Goal: Contribute content: Add original content to the website for others to see

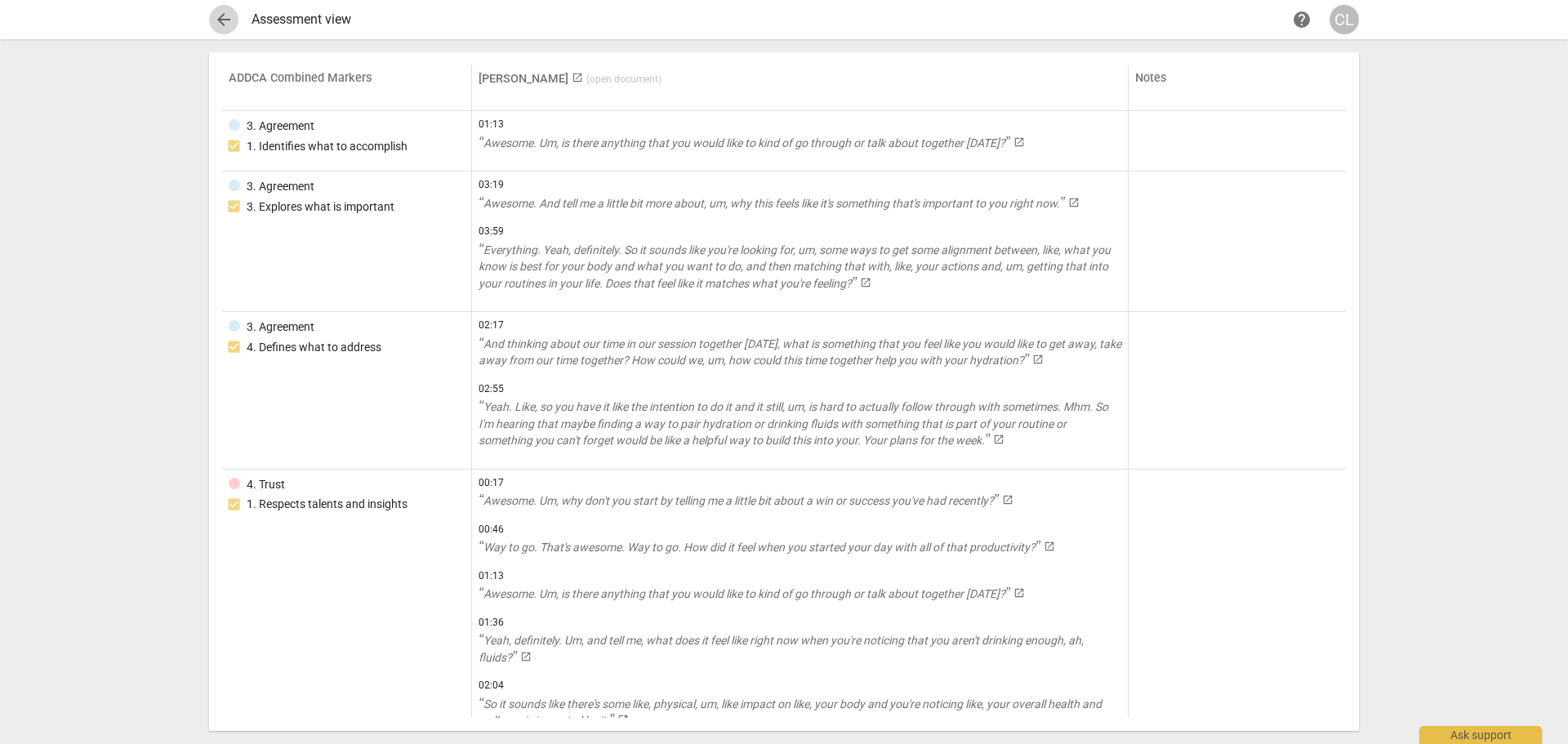
click at [232, 23] on span "arrow_back" at bounding box center [224, 20] width 20 height 20
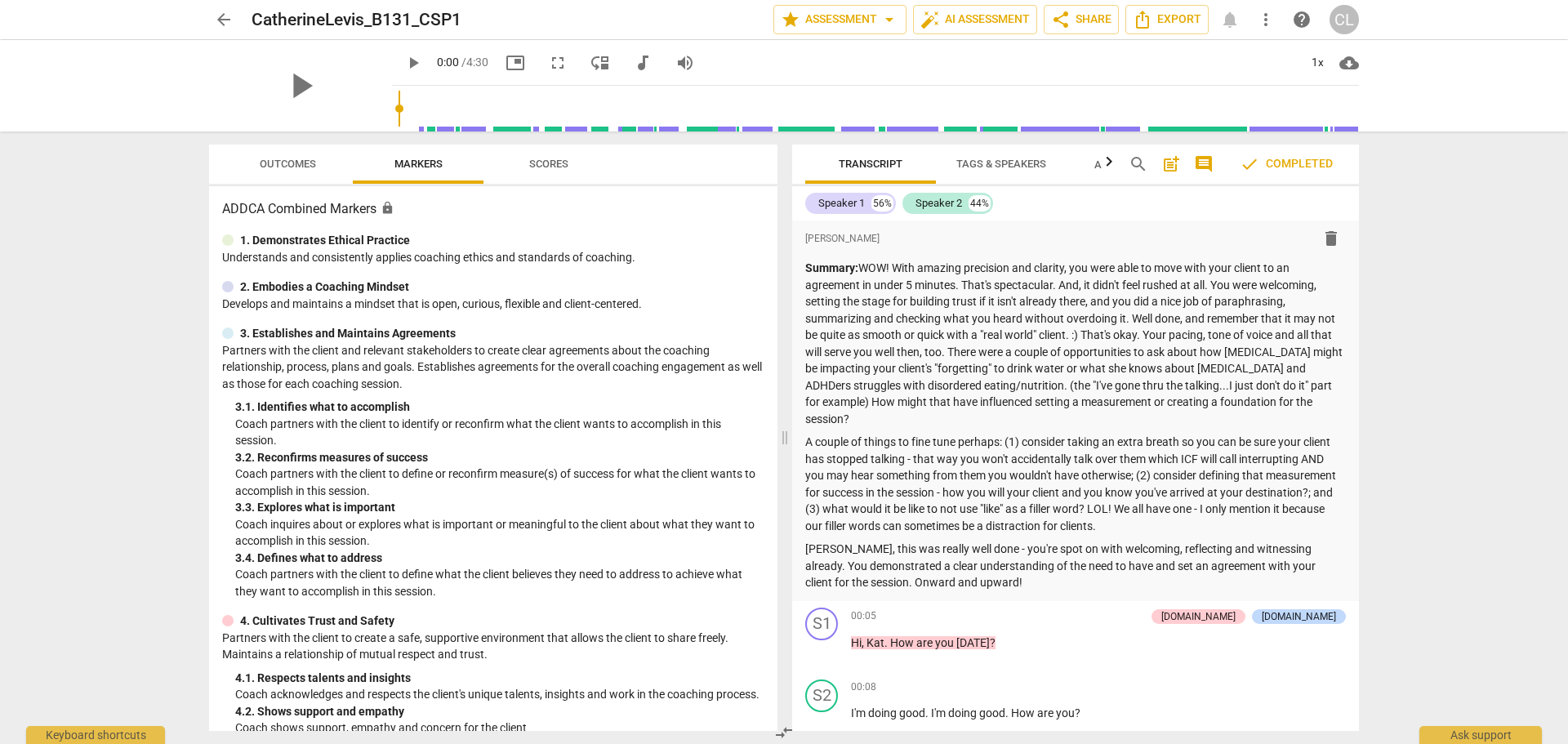
click at [230, 13] on span "arrow_back" at bounding box center [224, 20] width 20 height 20
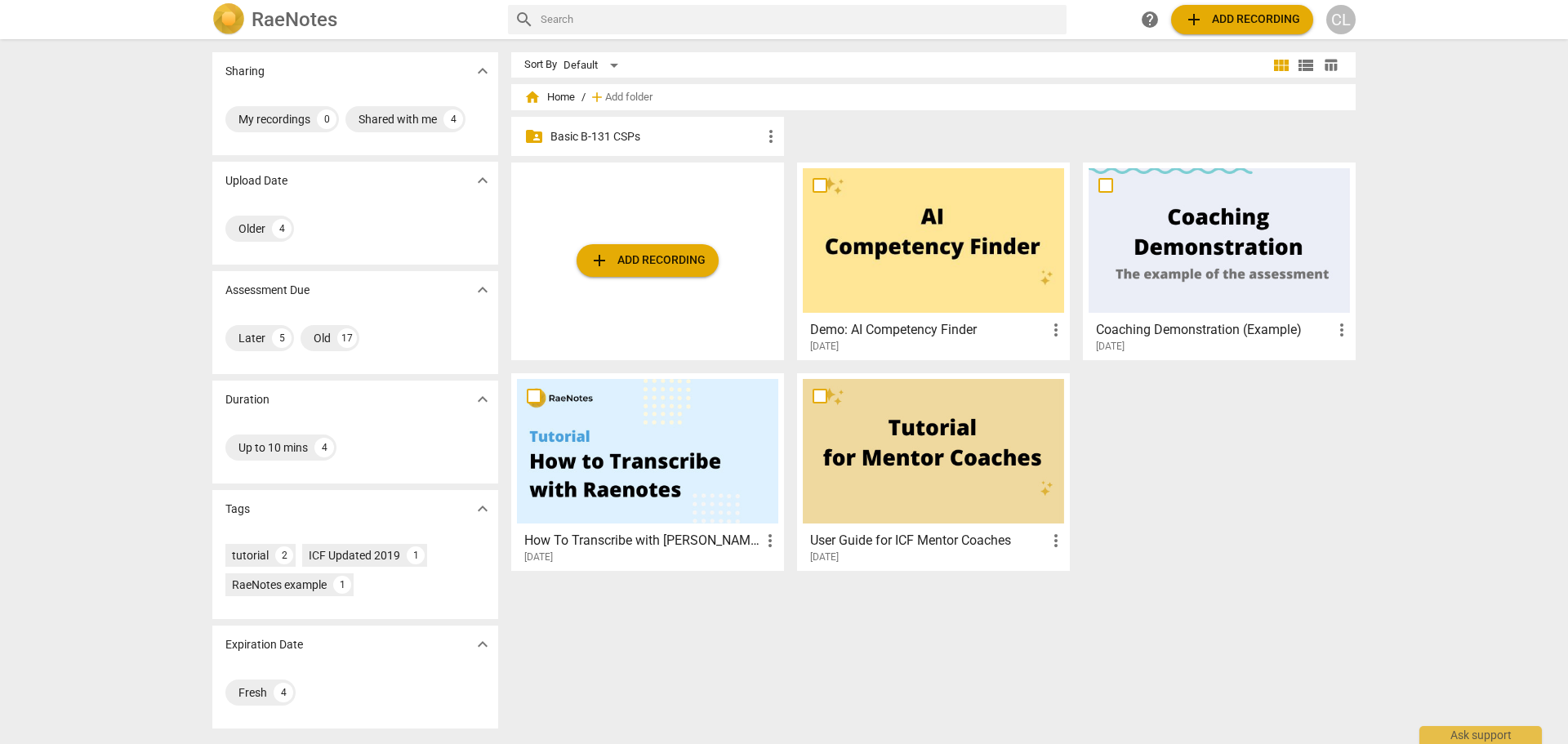
click at [598, 139] on p "Basic B-131 CSPs" at bounding box center [655, 137] width 211 height 17
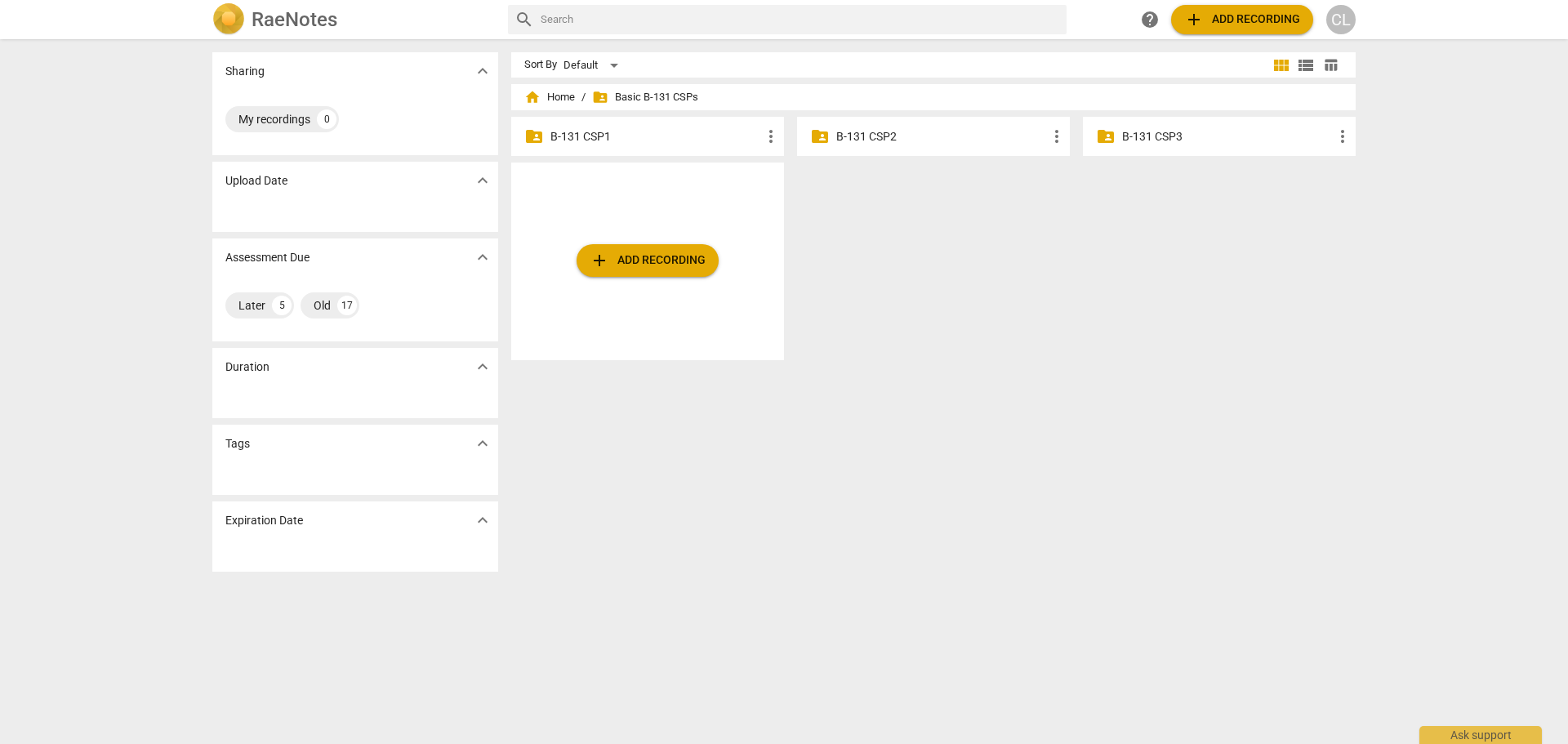
click at [895, 132] on p "B-131 CSP2" at bounding box center [941, 137] width 211 height 17
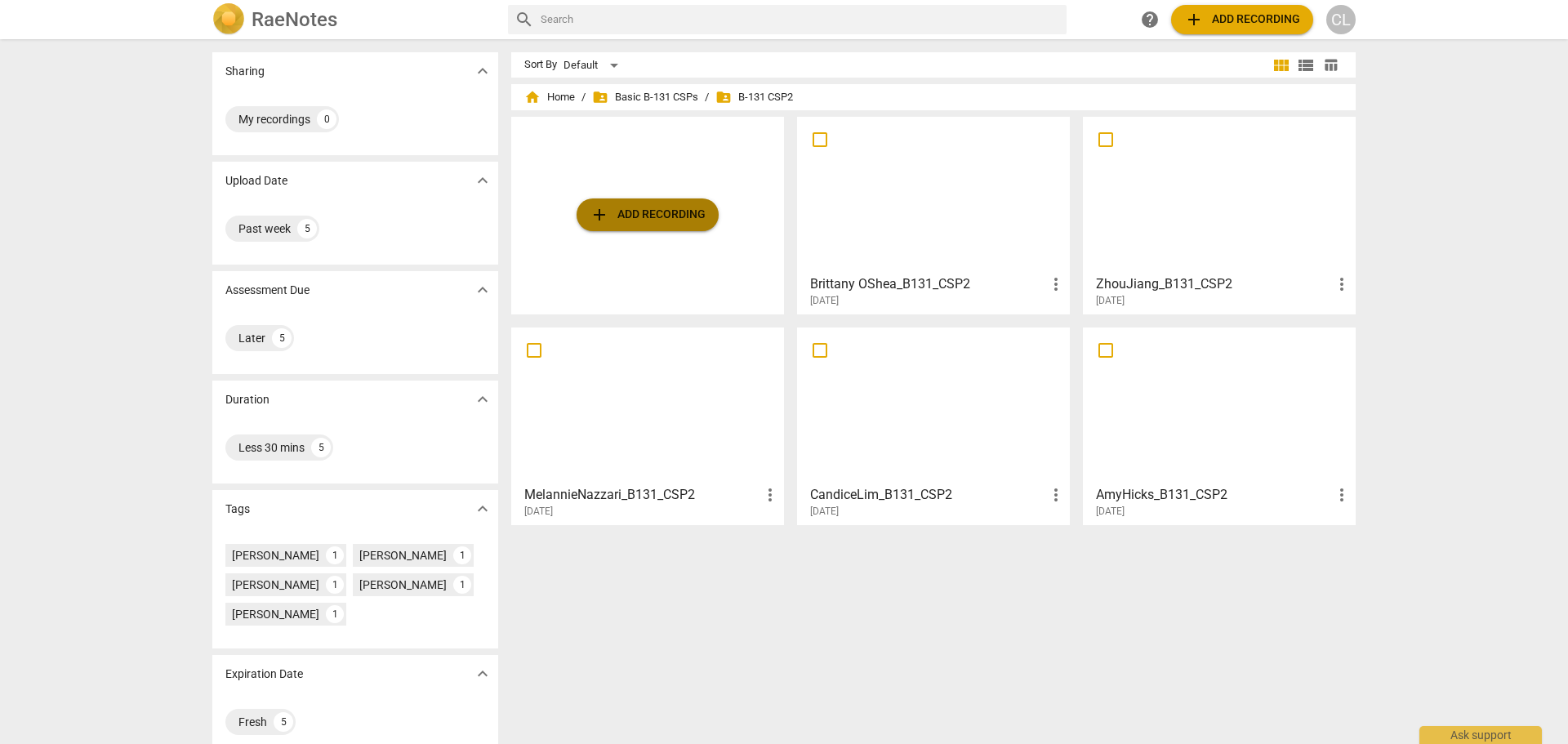
click at [669, 210] on span "add Add recording" at bounding box center [647, 215] width 116 height 20
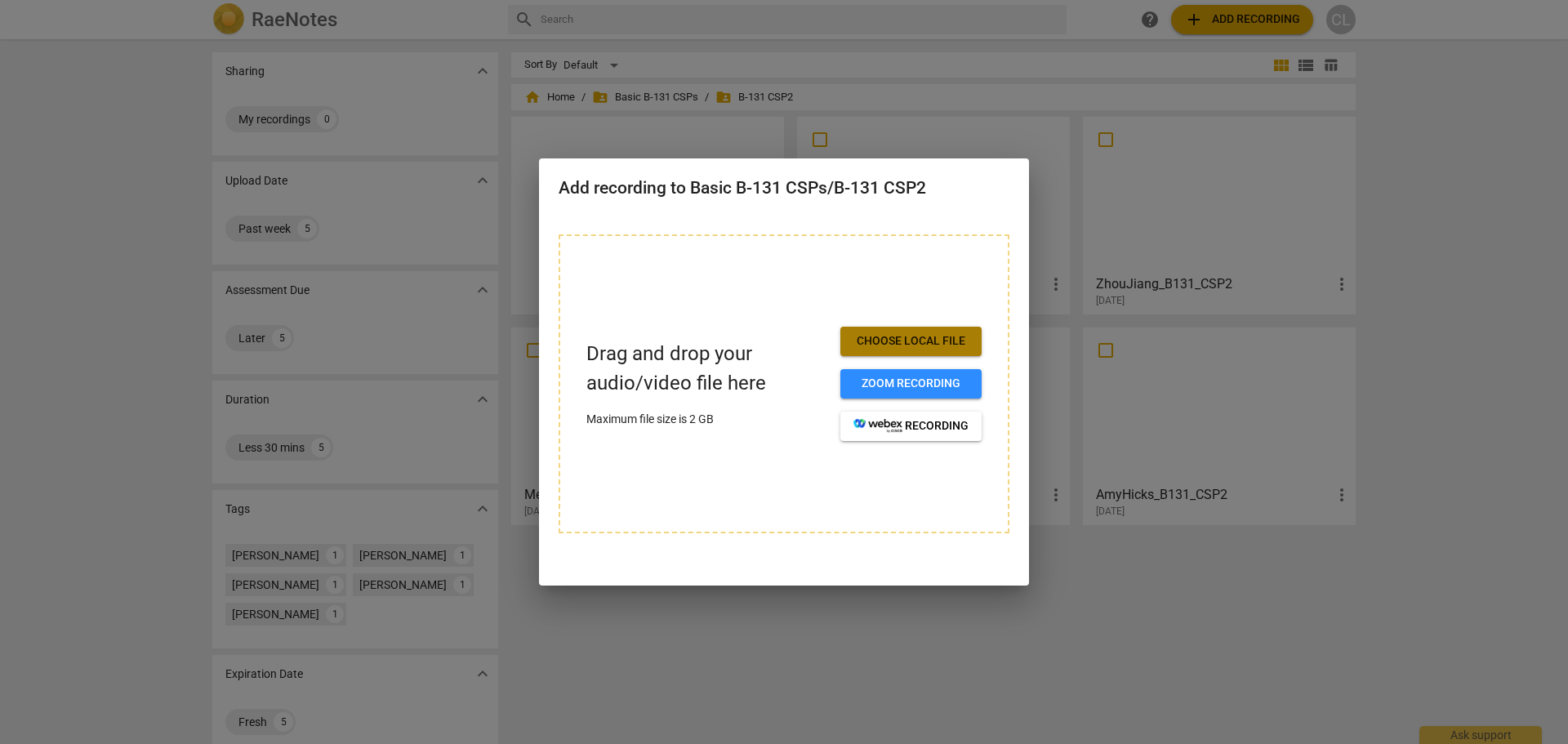
click at [949, 351] on button "Choose local file" at bounding box center [911, 341] width 141 height 30
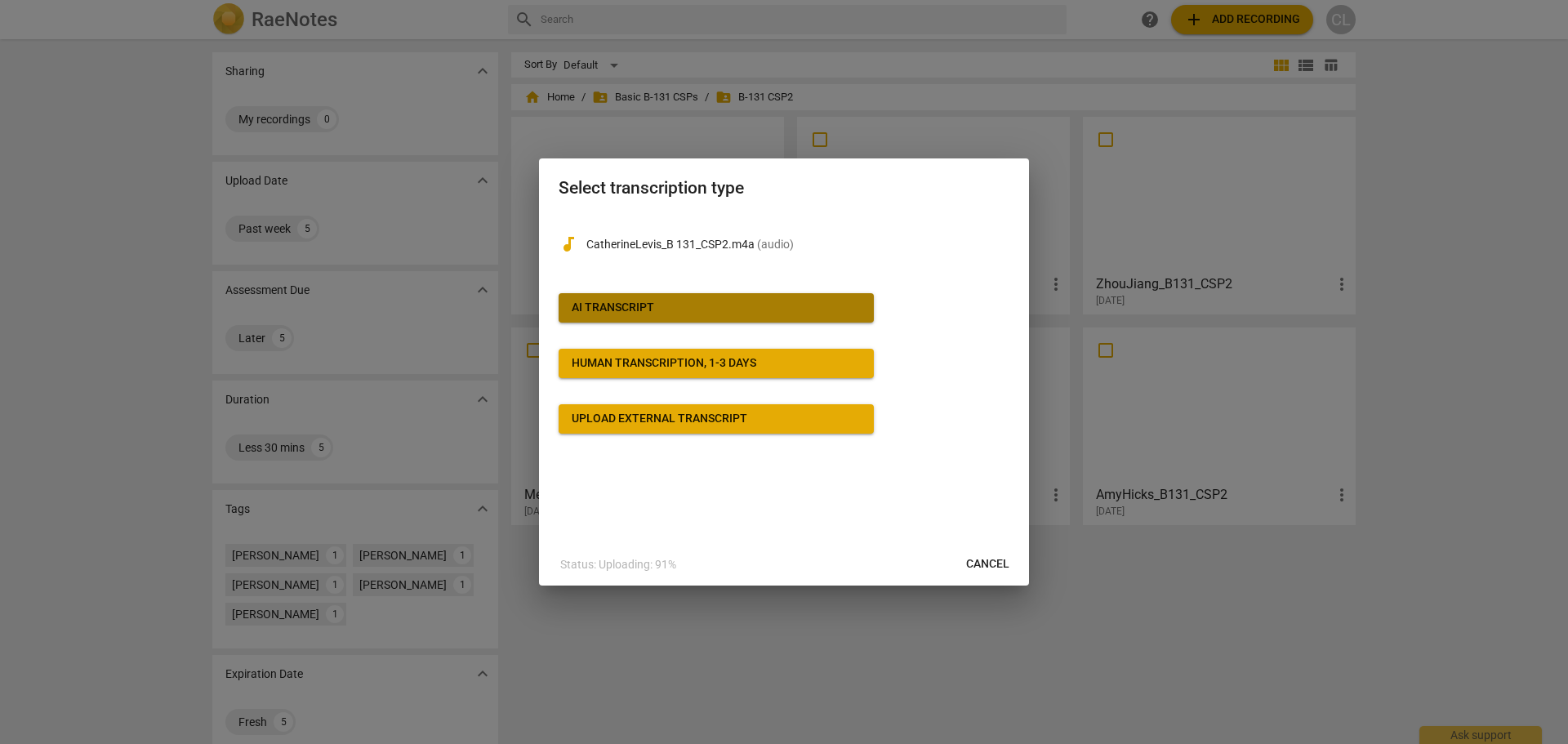
click at [665, 310] on span "AI Transcript" at bounding box center [717, 308] width 289 height 16
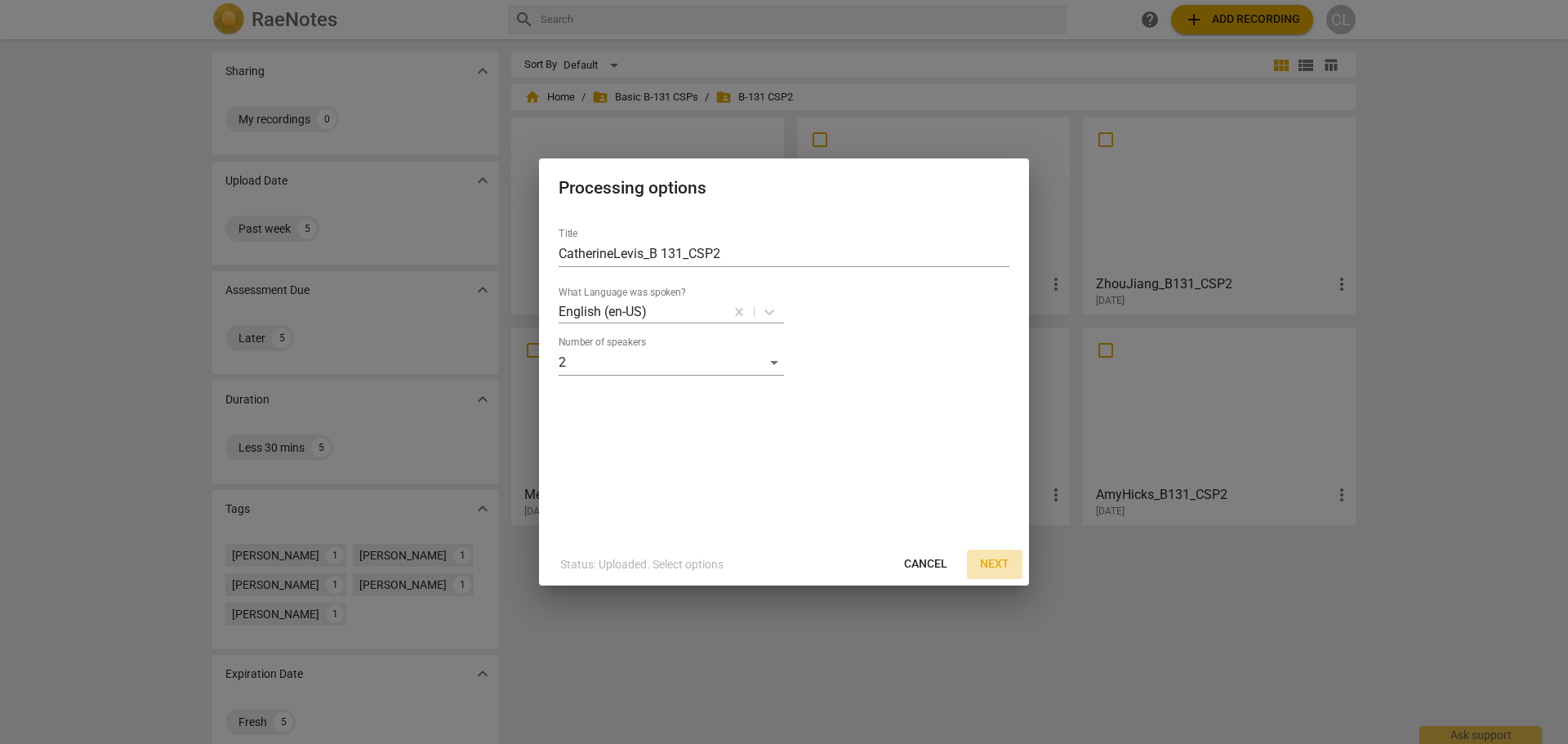
click at [991, 568] on span "Next" at bounding box center [994, 564] width 30 height 16
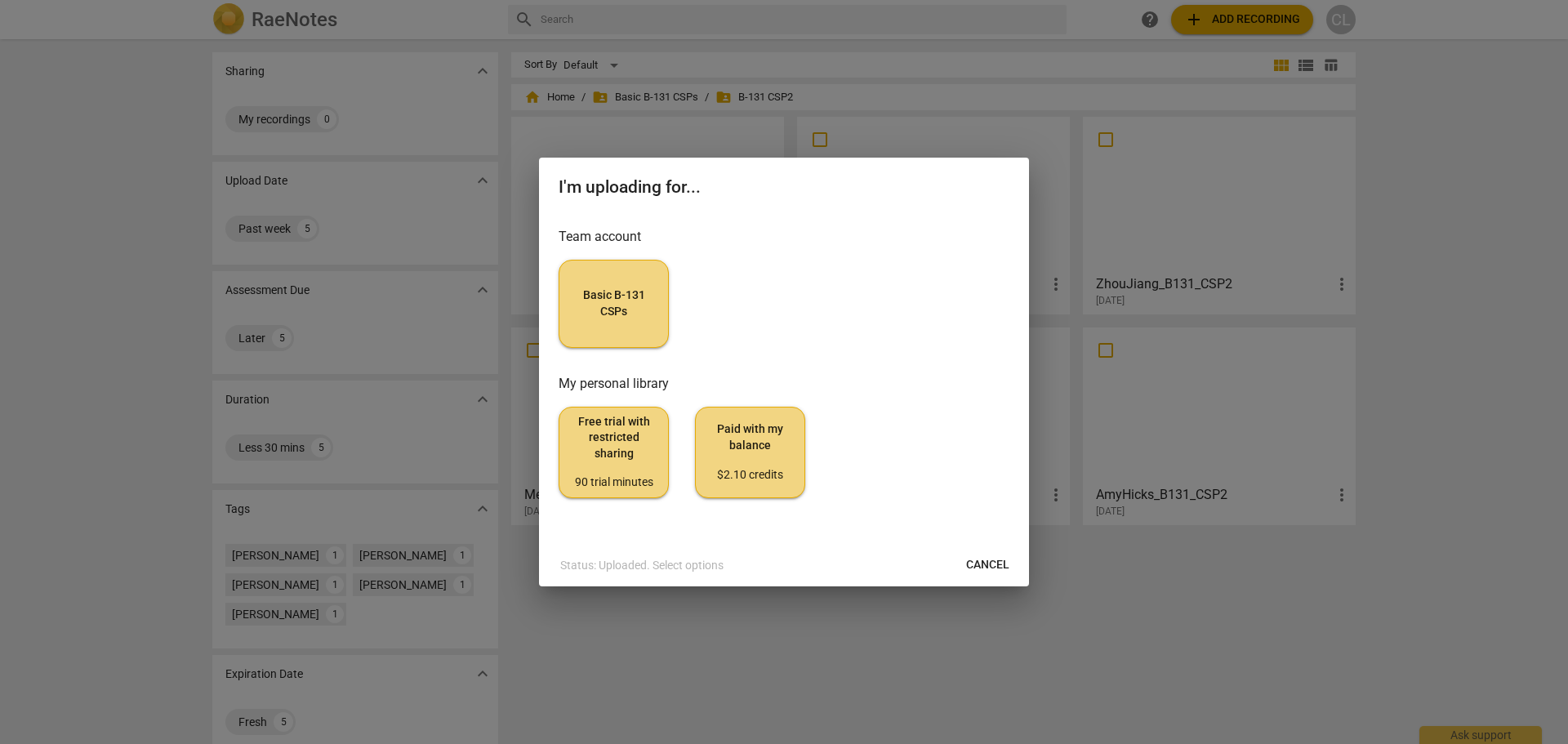
click at [638, 327] on button "Basic B-131 CSPs" at bounding box center [614, 304] width 110 height 89
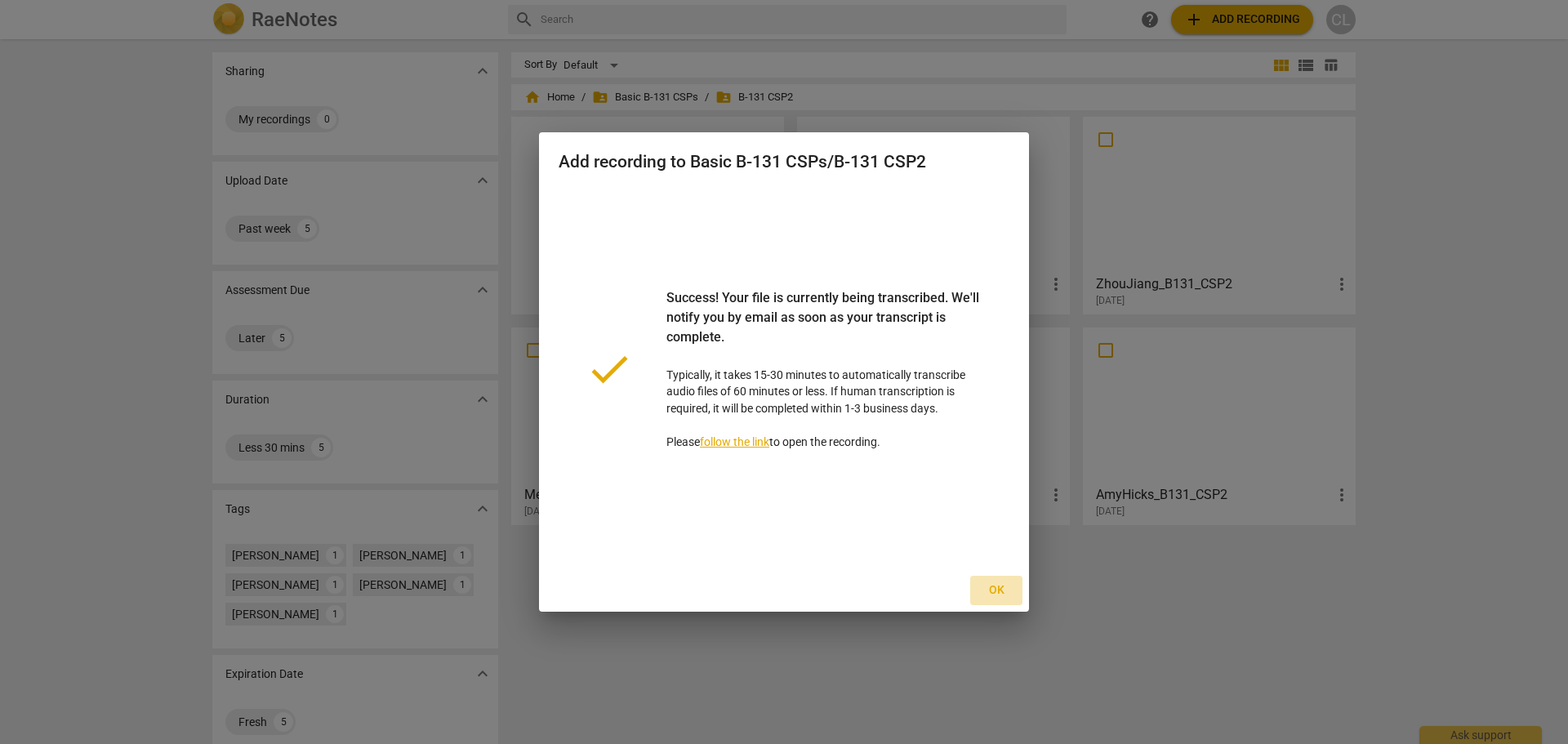
click at [1009, 597] on span "Ok" at bounding box center [996, 590] width 26 height 16
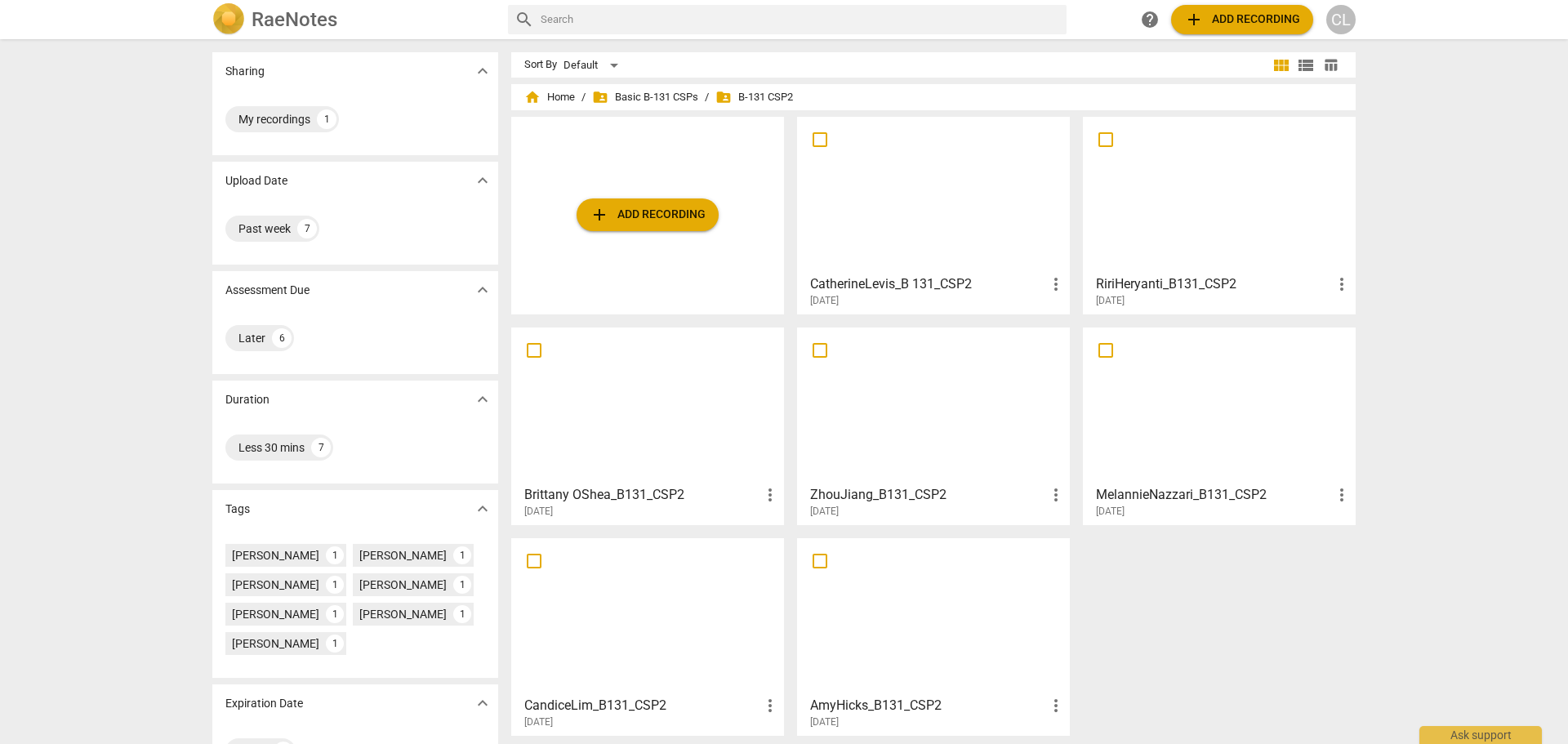
click at [976, 648] on div at bounding box center [933, 617] width 261 height 145
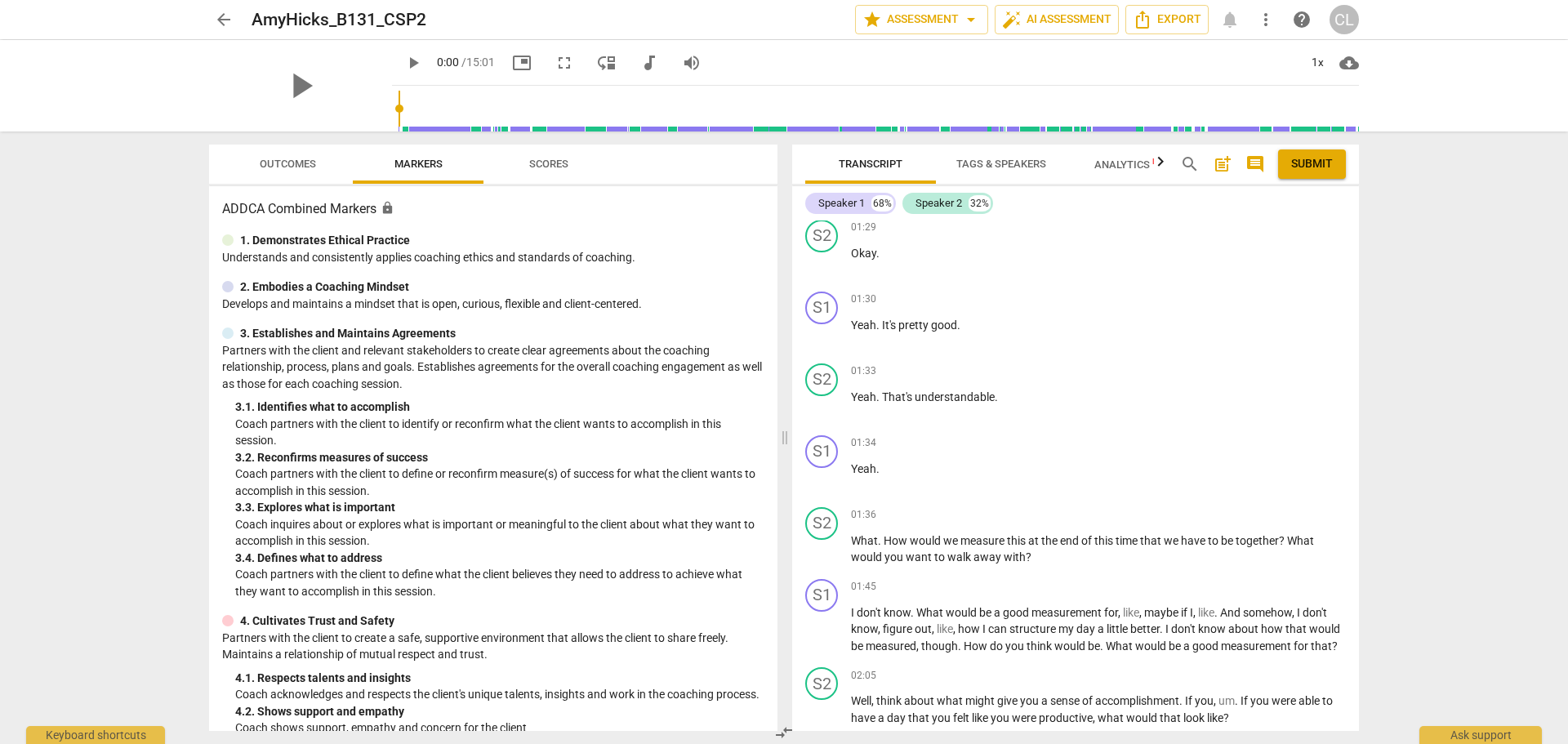
scroll to position [245, 0]
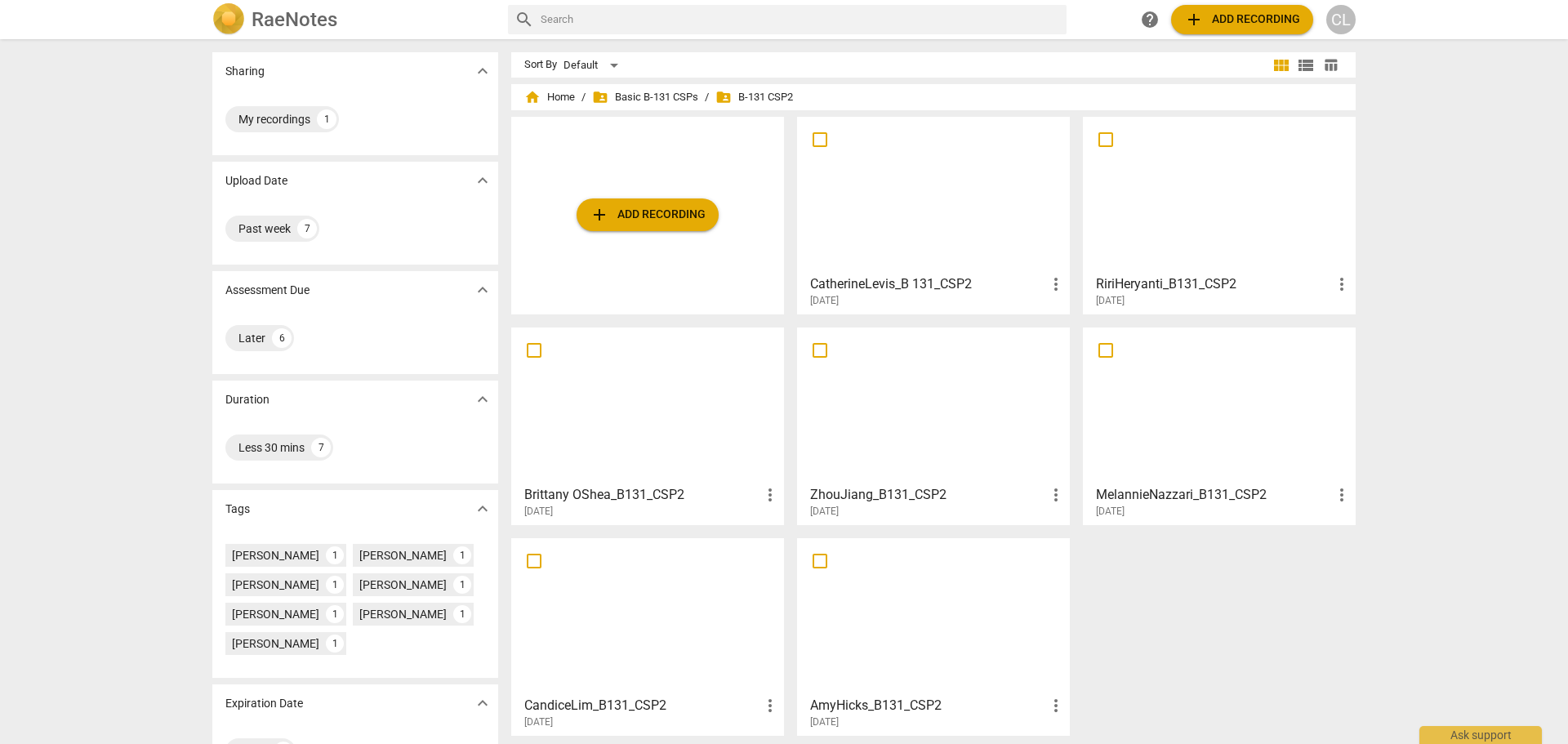
click at [634, 626] on div at bounding box center [647, 617] width 261 height 145
click at [1252, 428] on div at bounding box center [1218, 406] width 261 height 145
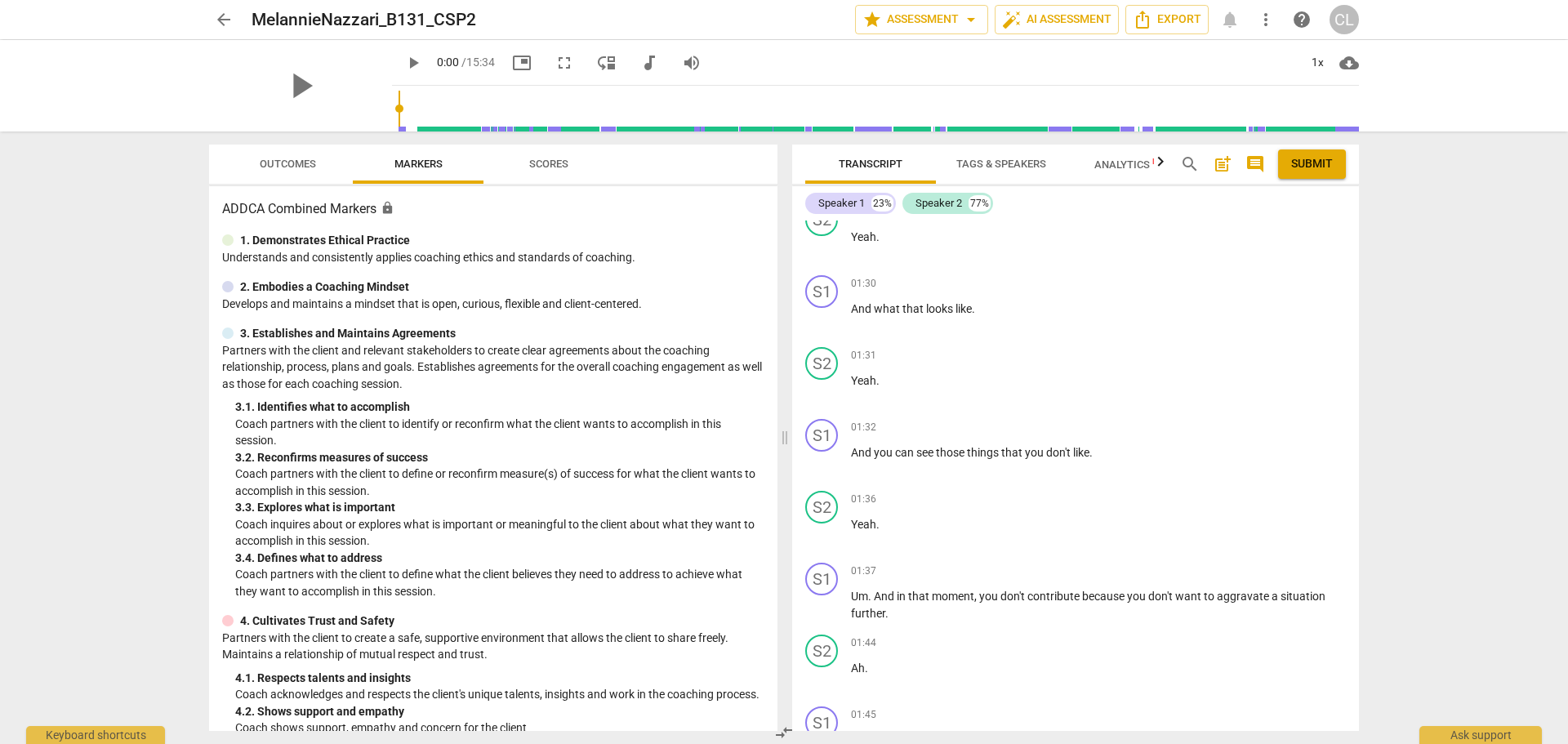
scroll to position [572, 0]
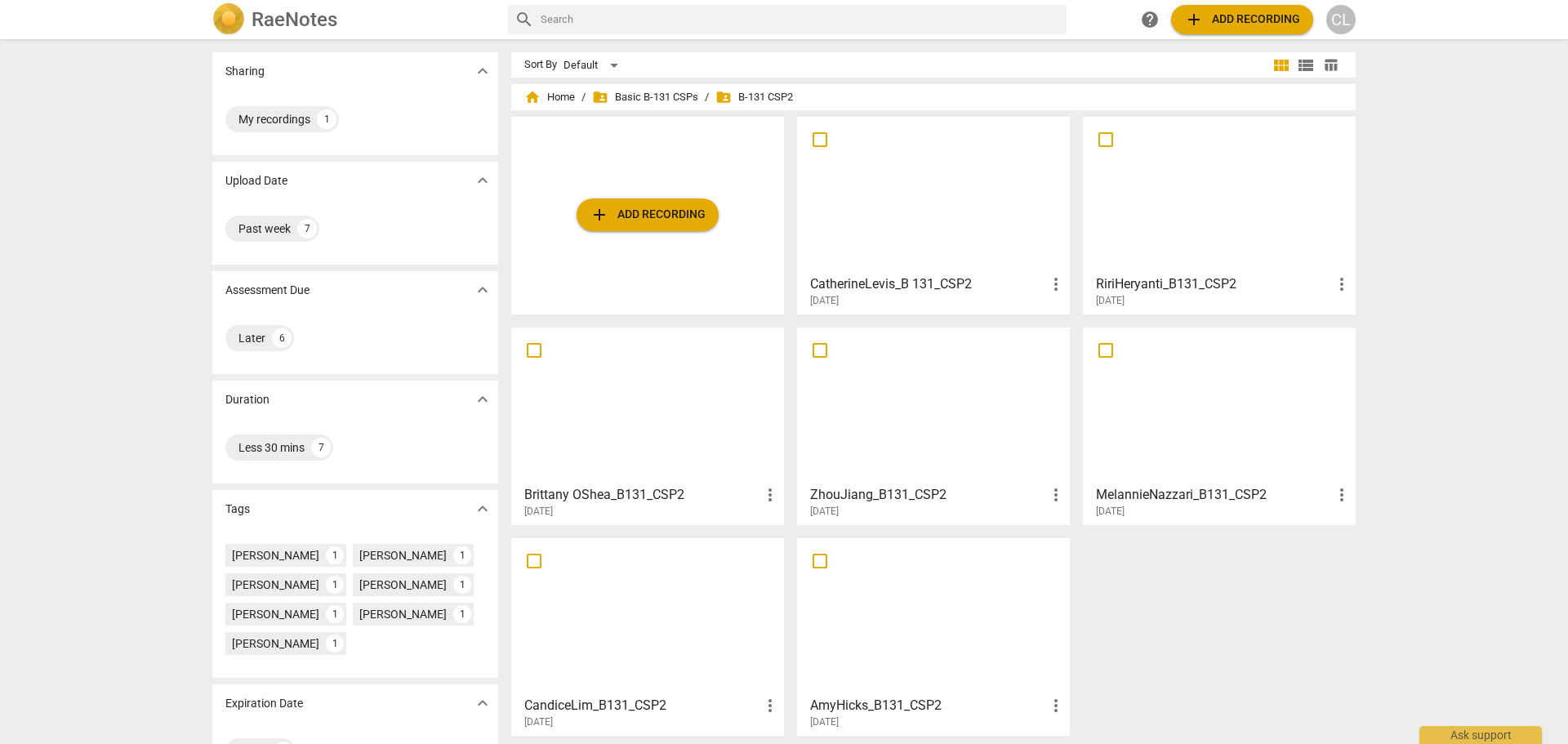
click at [1019, 394] on div at bounding box center [933, 406] width 261 height 145
click at [673, 439] on div at bounding box center [647, 406] width 261 height 145
click at [1233, 227] on div at bounding box center [1218, 195] width 261 height 145
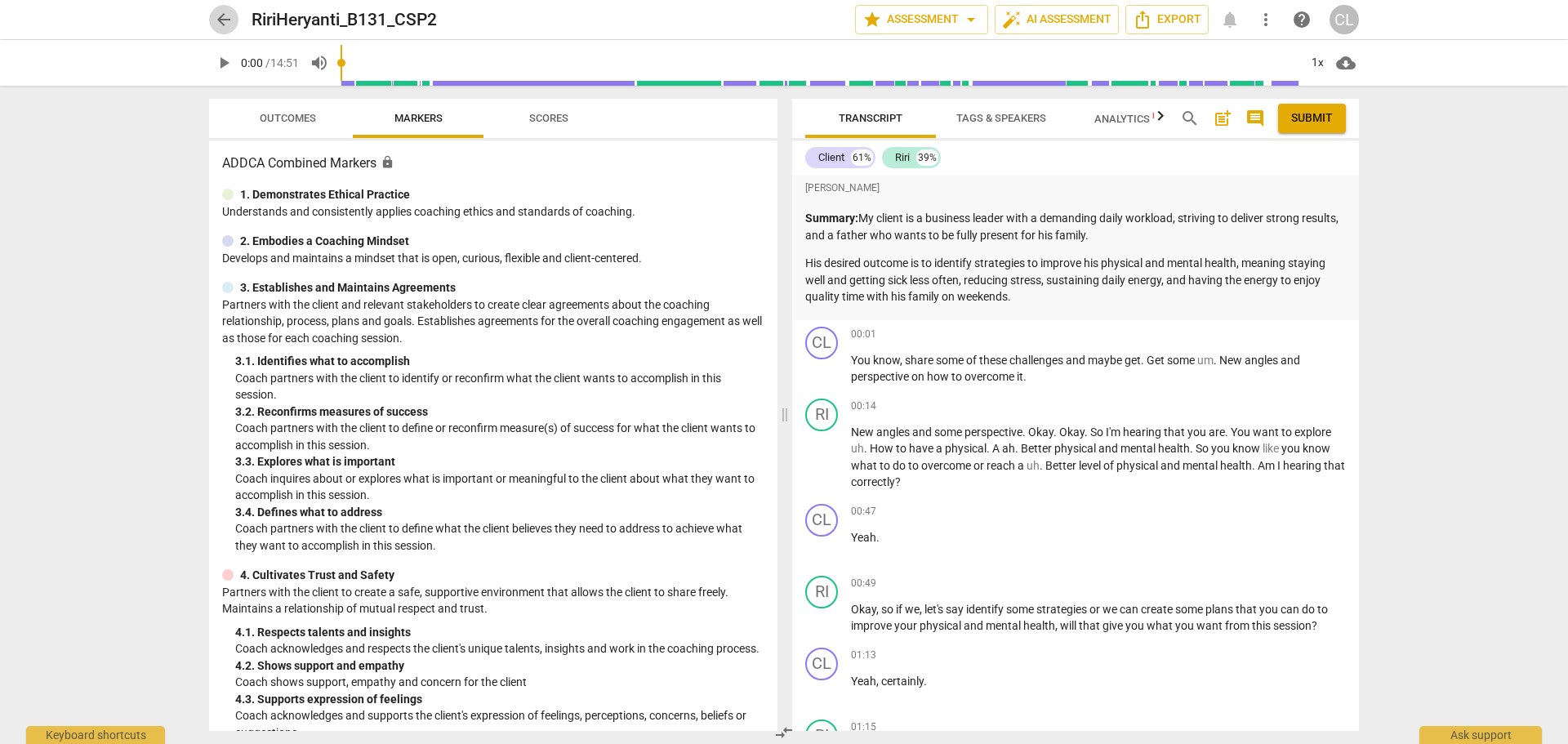
click at [226, 17] on span "arrow_back" at bounding box center [224, 20] width 20 height 20
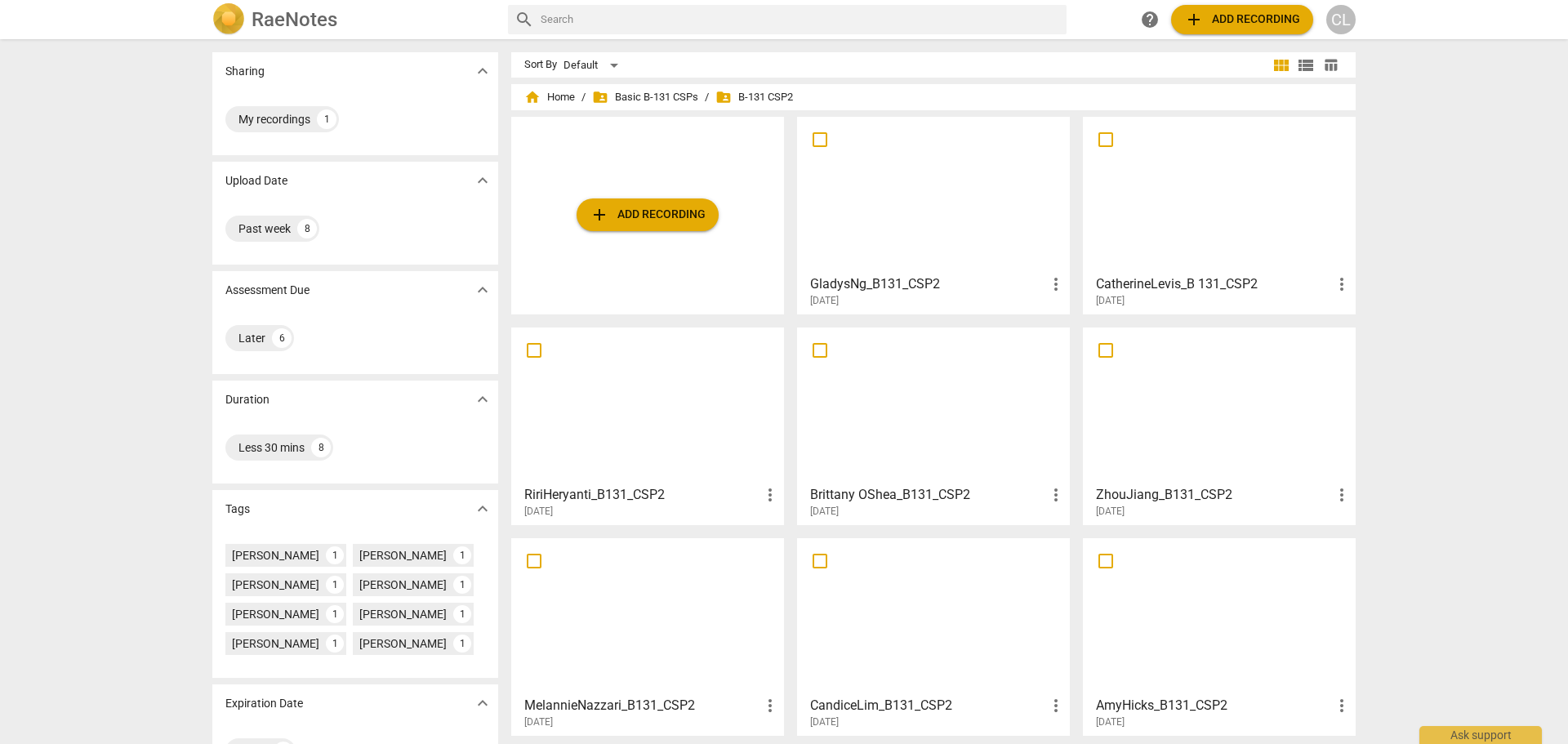
click at [1216, 242] on div at bounding box center [1218, 195] width 261 height 145
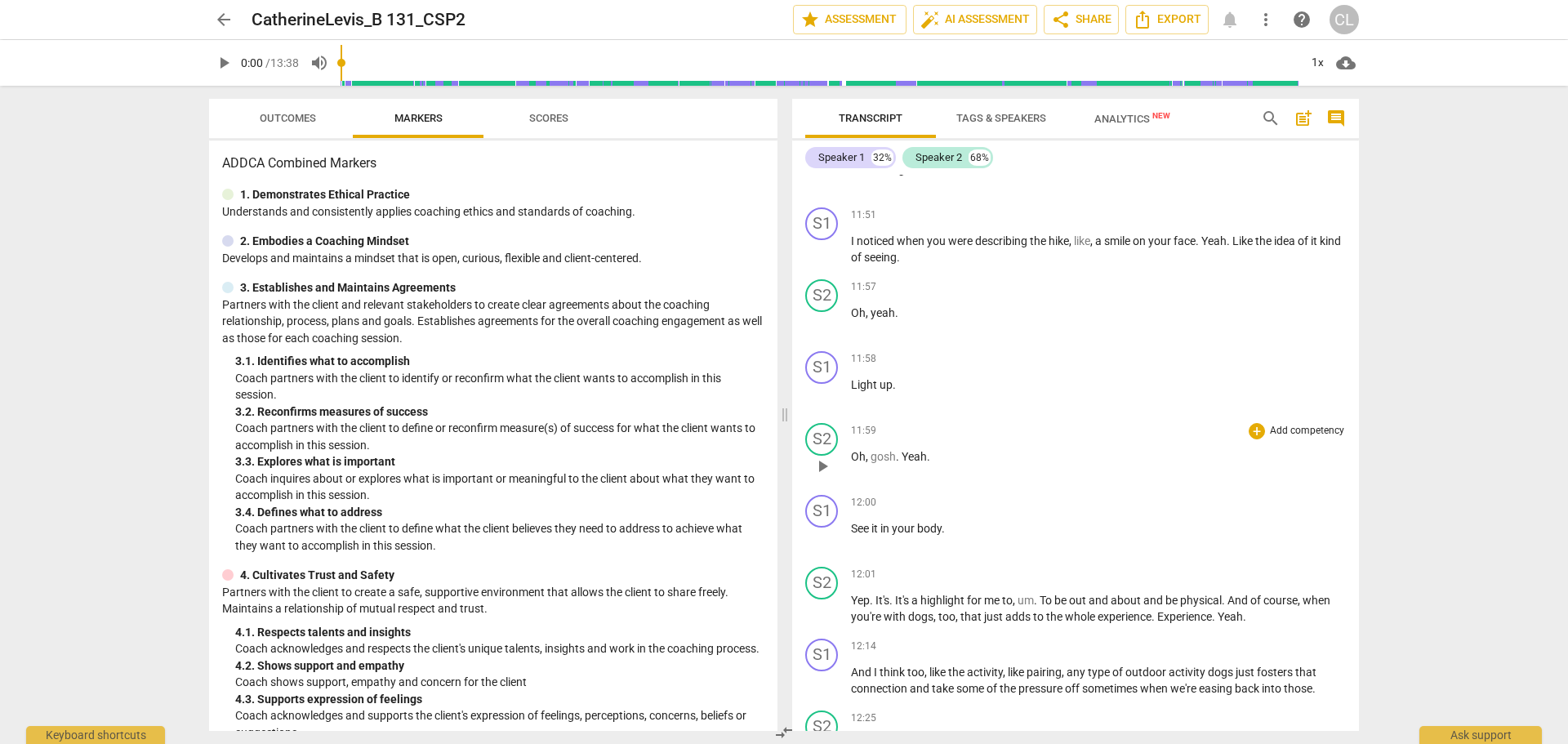
scroll to position [5453, 0]
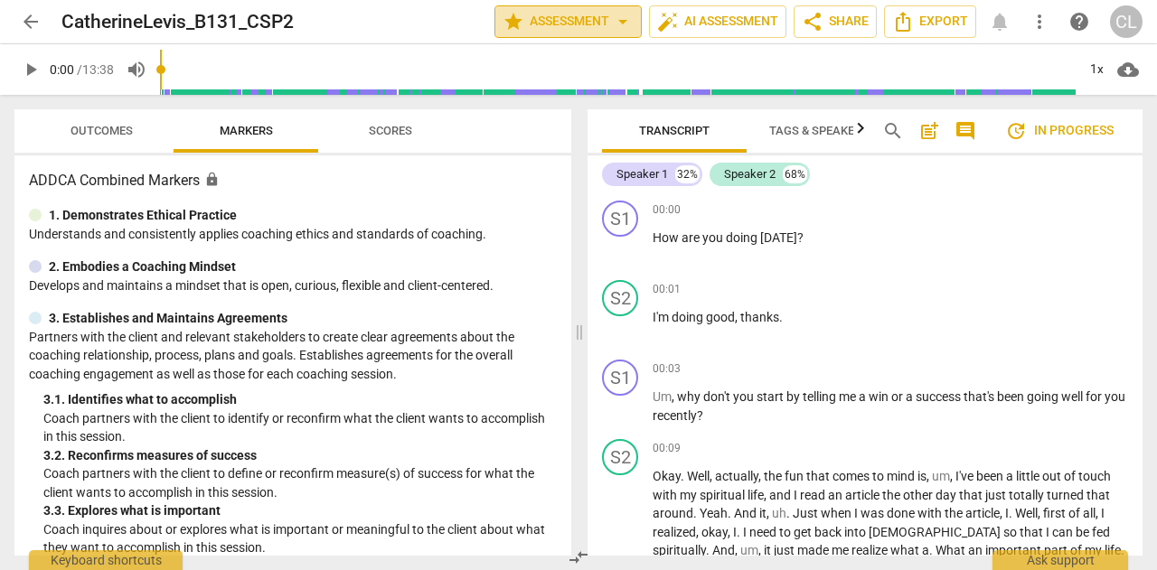
click at [585, 20] on span "star Assessment arrow_drop_down" at bounding box center [567, 22] width 131 height 22
